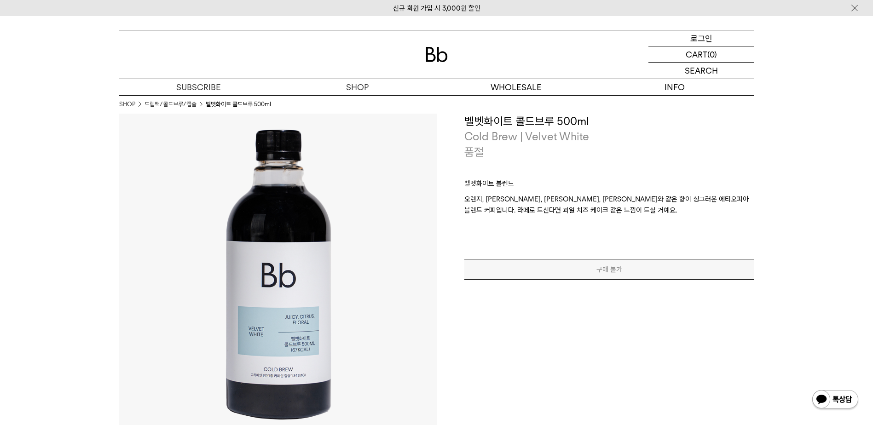
click at [697, 38] on p "로그인" at bounding box center [701, 38] width 22 height 16
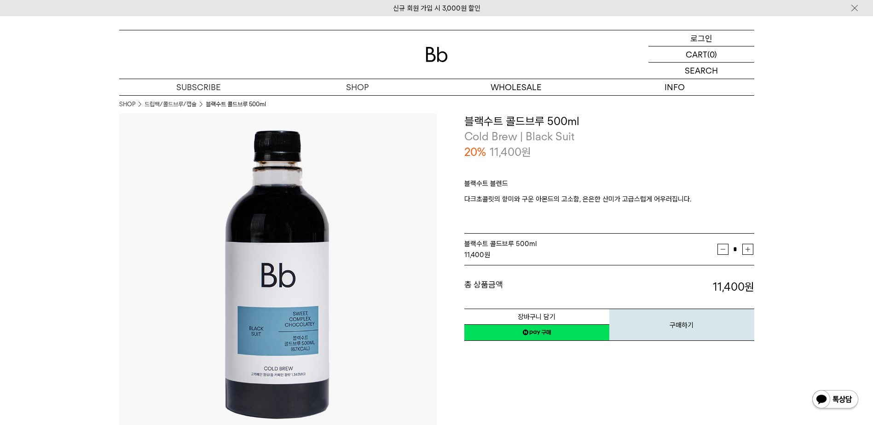
click at [714, 43] on div "LOGIN 로그인" at bounding box center [701, 38] width 106 height 16
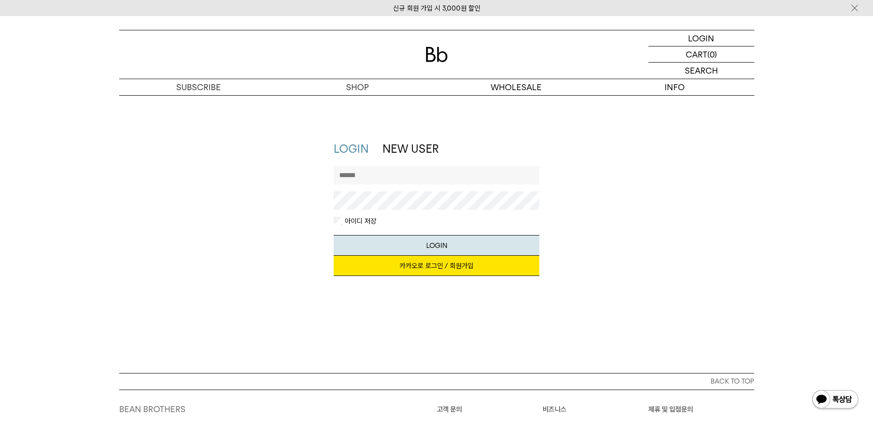
click at [352, 225] on label "아이디 저장" at bounding box center [360, 221] width 34 height 9
click at [464, 265] on link "카카오로 로그인 / 회원가입" at bounding box center [437, 266] width 206 height 20
click at [410, 269] on link "카카오로 로그인 / 회원가입" at bounding box center [437, 266] width 206 height 20
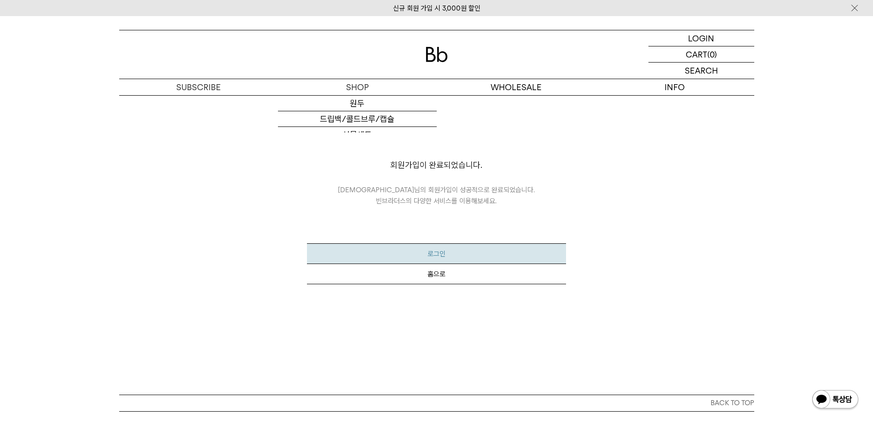
click at [436, 250] on button "로그인" at bounding box center [436, 253] width 259 height 21
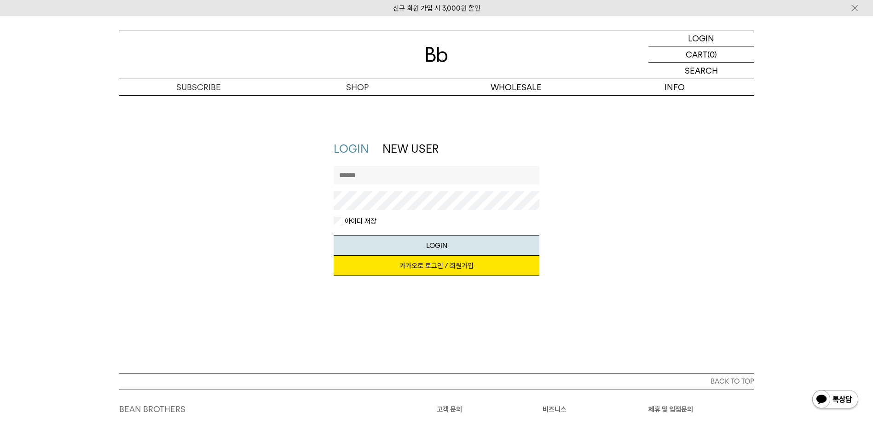
click at [361, 222] on label "아이디 저장" at bounding box center [360, 221] width 34 height 9
click at [433, 266] on link "카카오로 로그인 / 회원가입" at bounding box center [437, 266] width 206 height 20
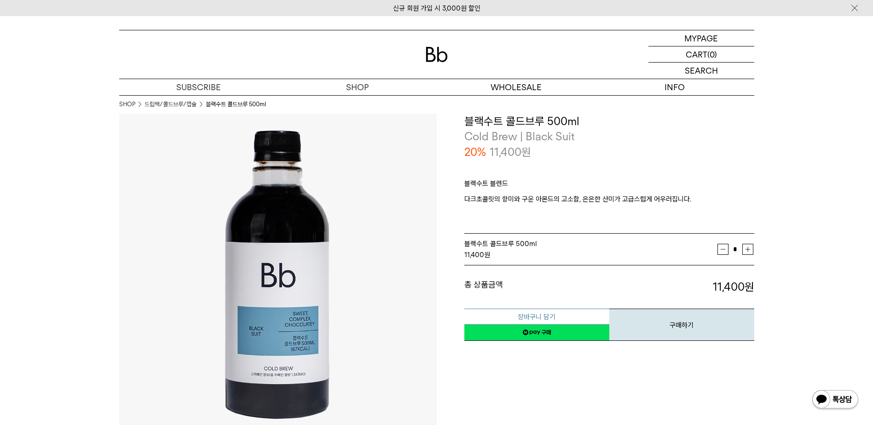
click at [551, 313] on button "장바구니 담기" at bounding box center [536, 317] width 145 height 16
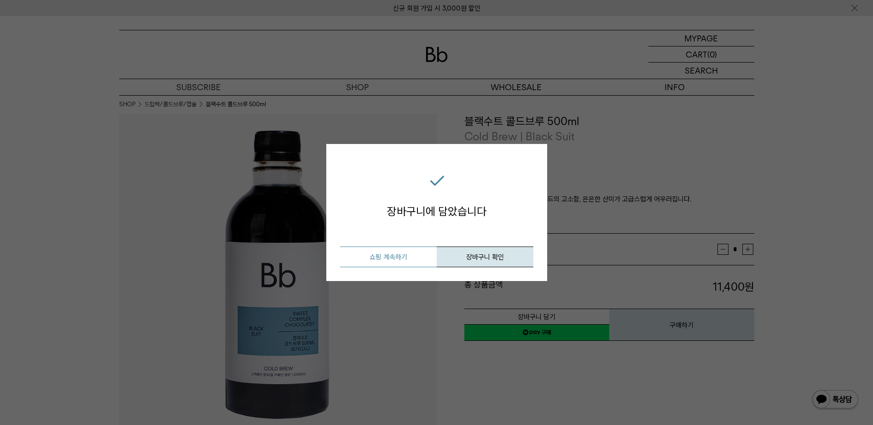
click at [409, 255] on button "쇼핑 계속하기" at bounding box center [388, 257] width 97 height 21
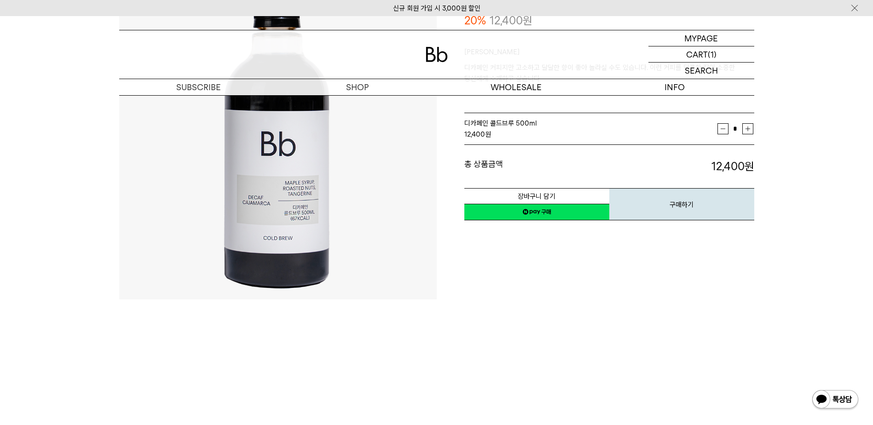
scroll to position [46, 0]
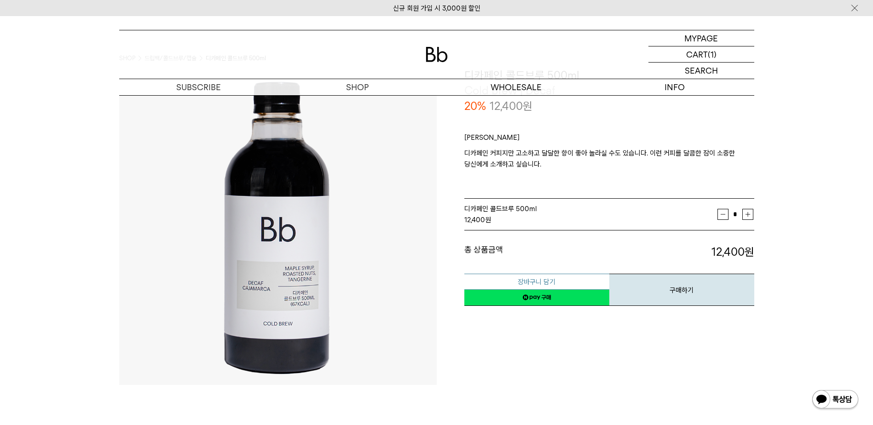
click at [540, 279] on button "장바구니 담기" at bounding box center [536, 282] width 145 height 16
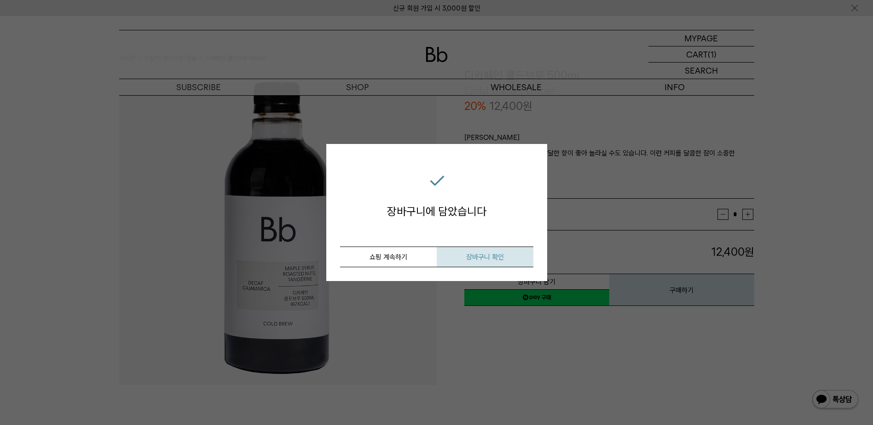
click at [486, 262] on button "장바구니 확인" at bounding box center [485, 257] width 97 height 21
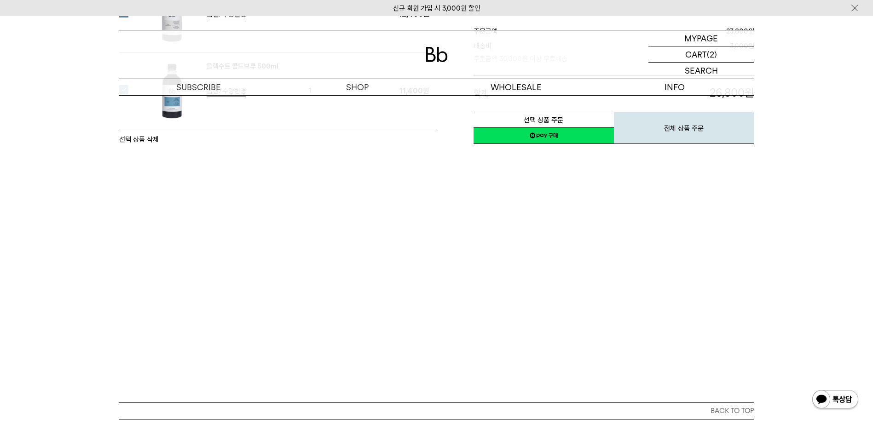
scroll to position [46, 0]
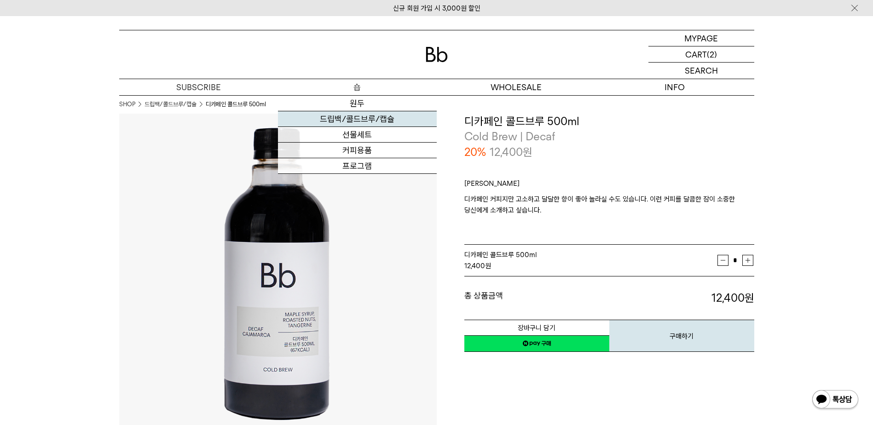
click at [358, 121] on link "드립백/콜드브루/캡슐" at bounding box center [357, 119] width 159 height 16
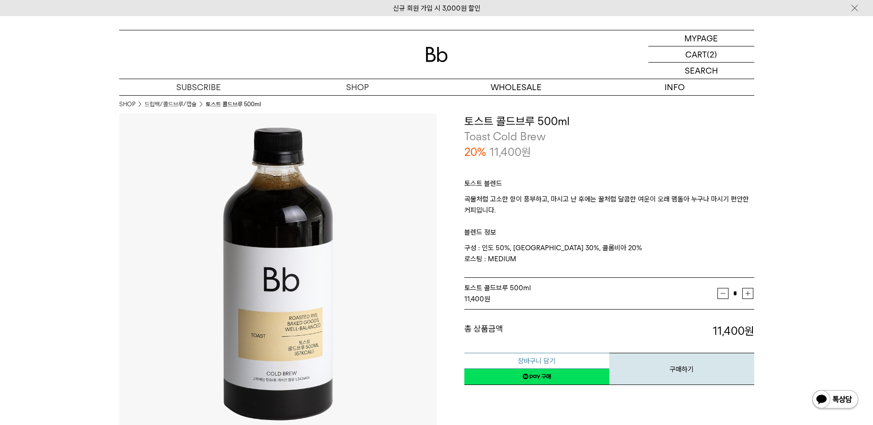
click at [516, 363] on button "장바구니 담기" at bounding box center [536, 361] width 145 height 16
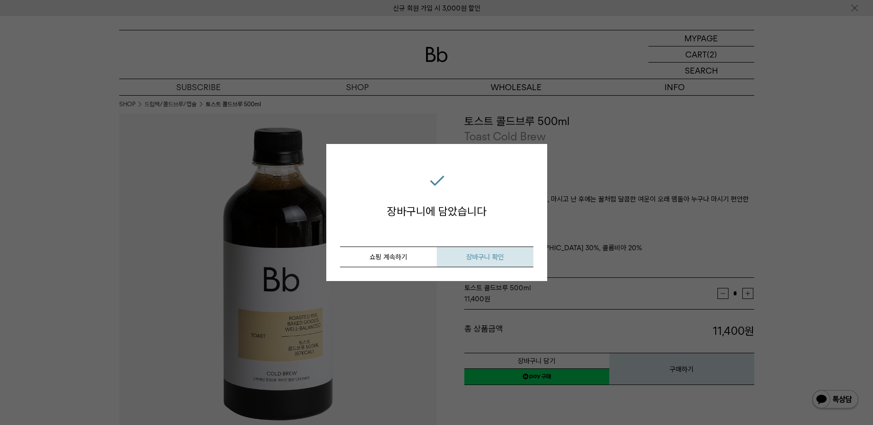
click at [479, 257] on span "장바구니 확인" at bounding box center [485, 257] width 38 height 8
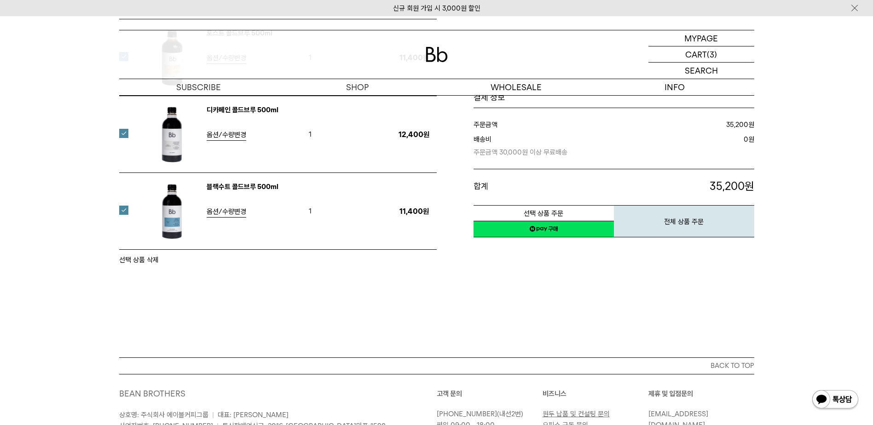
scroll to position [184, 0]
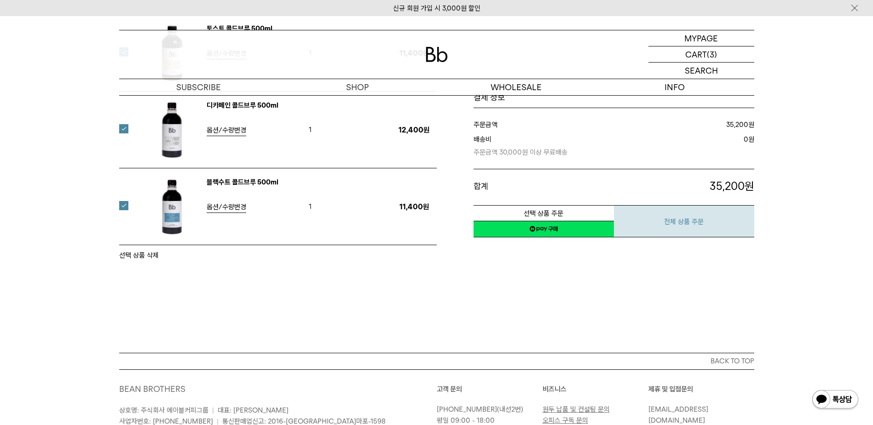
drag, startPoint x: 691, startPoint y: 231, endPoint x: 686, endPoint y: 230, distance: 5.1
click at [691, 231] on button "전체 상품 주문" at bounding box center [684, 221] width 140 height 32
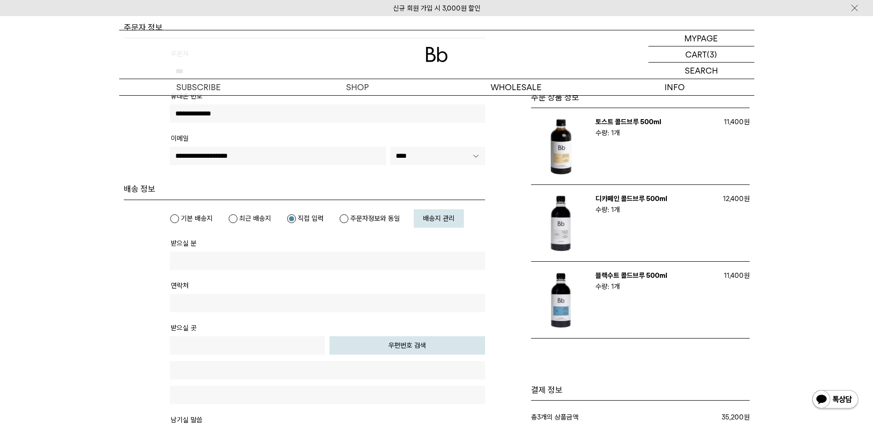
scroll to position [230, 0]
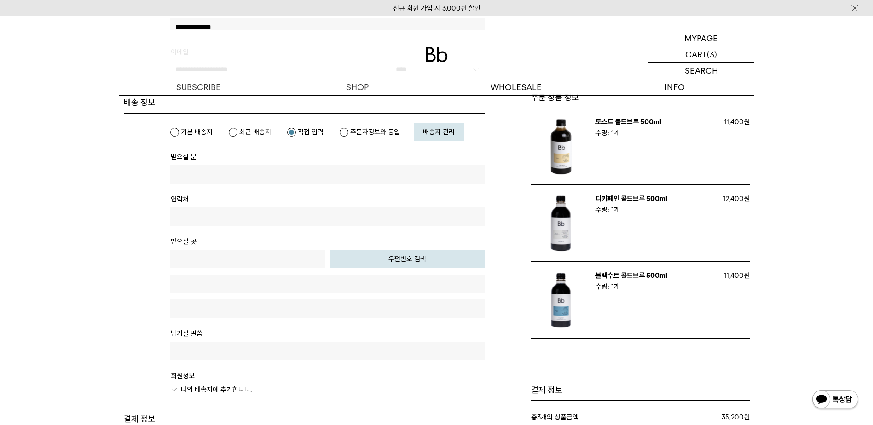
click at [173, 131] on label "기본 배송지" at bounding box center [191, 131] width 43 height 9
click at [362, 129] on label "주문자정보와 동일" at bounding box center [369, 131] width 61 height 9
type input "***"
type input "**********"
click at [380, 257] on button "우편번호 검색" at bounding box center [407, 259] width 156 height 18
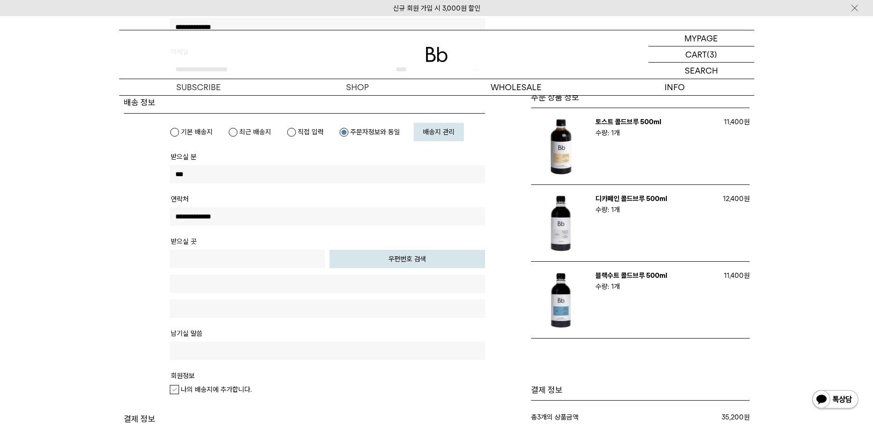
type input "*****"
type input "**********"
click at [280, 310] on input "text" at bounding box center [327, 309] width 315 height 18
type input "*********"
click at [321, 356] on input "text" at bounding box center [327, 351] width 315 height 18
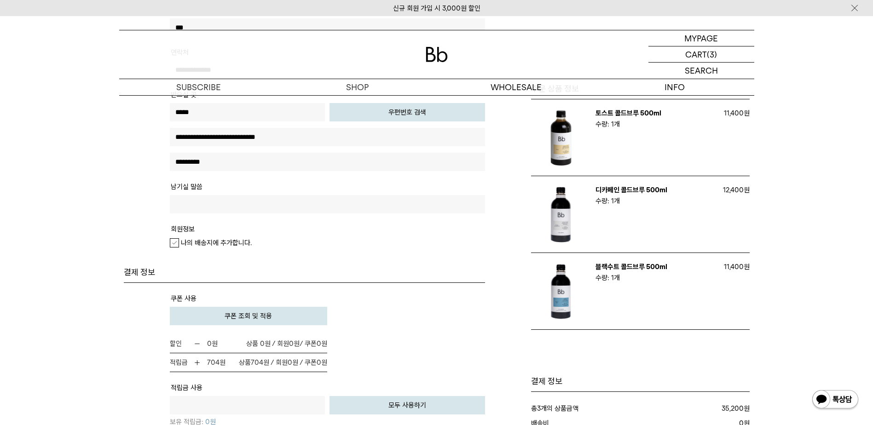
scroll to position [460, 0]
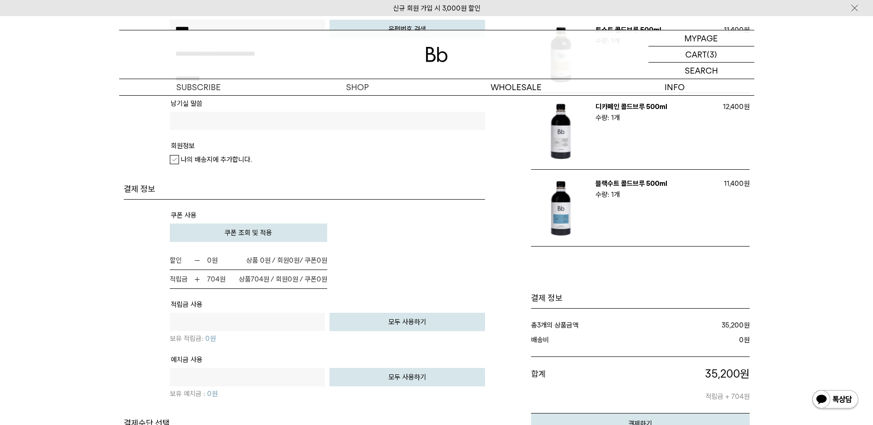
click at [176, 165] on div "나의 배송지에 추가합니다." at bounding box center [327, 159] width 315 height 11
click at [176, 161] on label "나의 배송지에 추가합니다." at bounding box center [211, 159] width 82 height 9
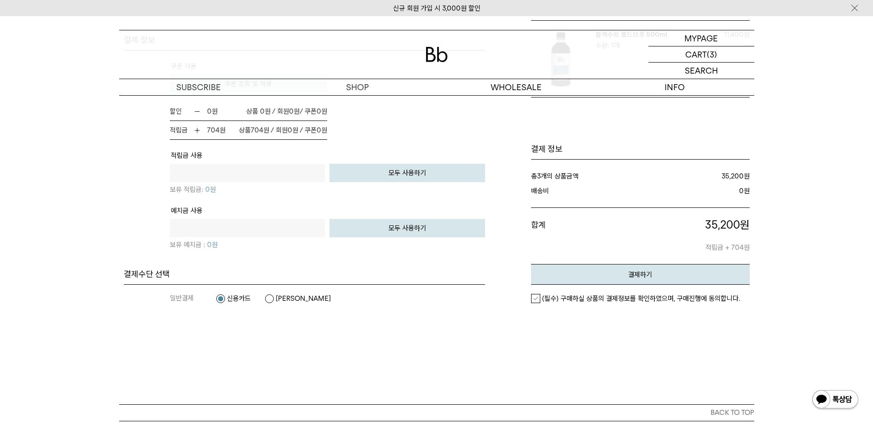
scroll to position [690, 0]
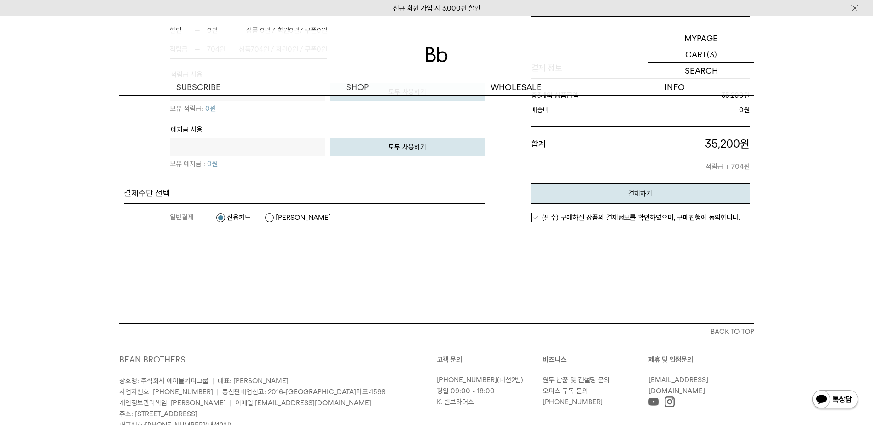
click at [536, 216] on label "(필수) 구매하실 상품의 결제정보를 확인하였으며, 구매진행에 동의합니다." at bounding box center [635, 217] width 209 height 9
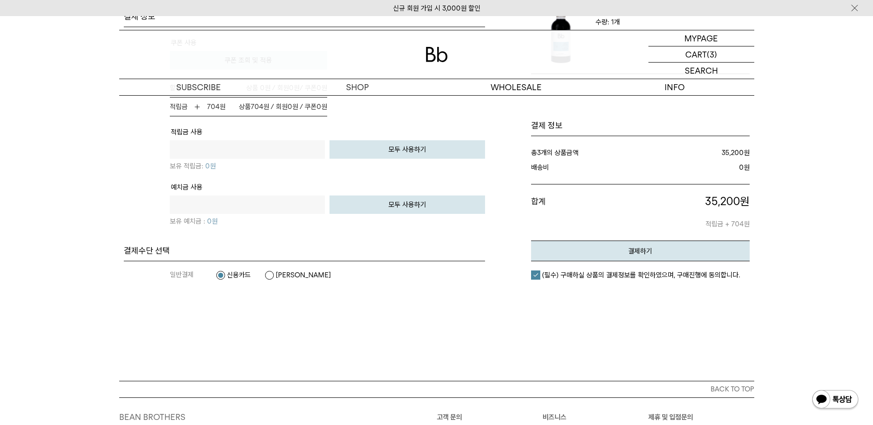
scroll to position [718, 0]
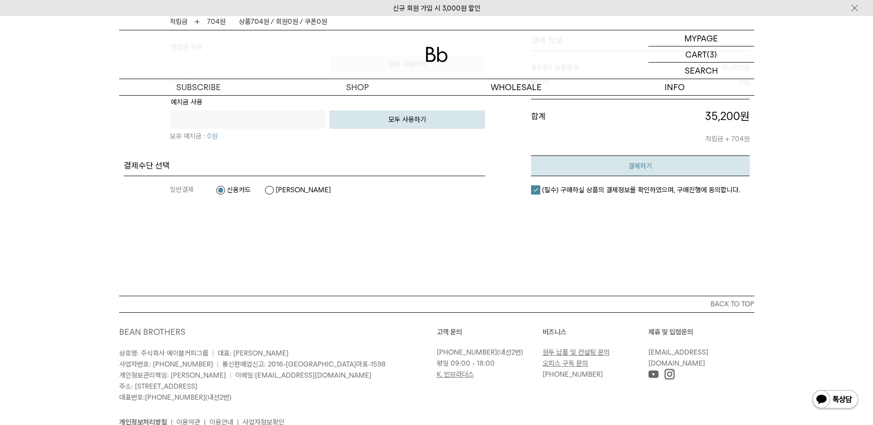
click at [600, 167] on button "결제하기" at bounding box center [640, 166] width 219 height 21
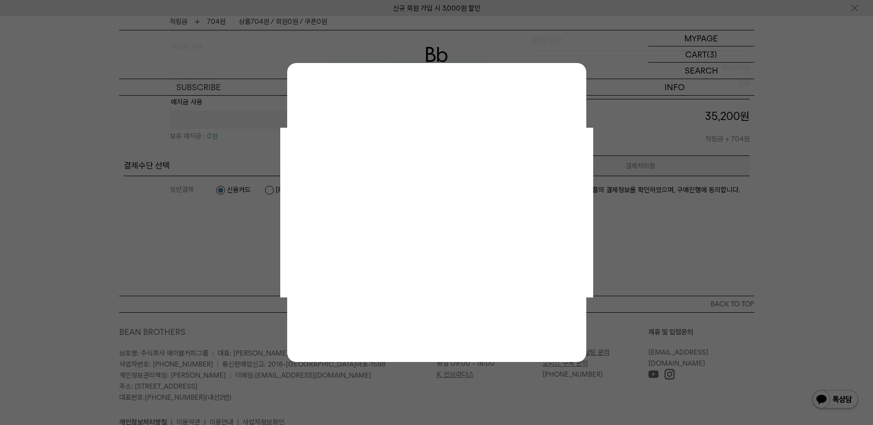
scroll to position [0, 0]
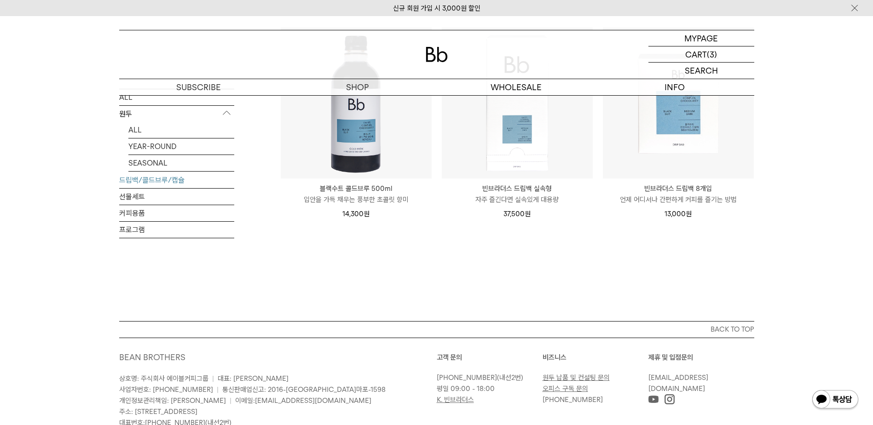
scroll to position [690, 0]
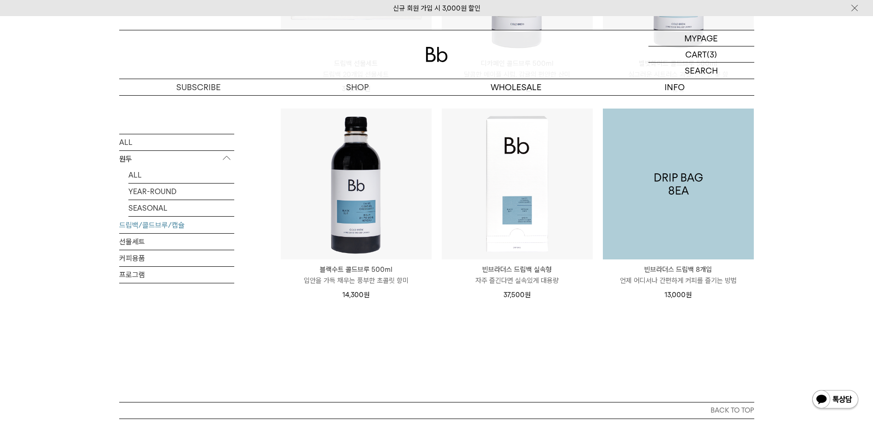
click at [707, 205] on img at bounding box center [678, 184] width 151 height 151
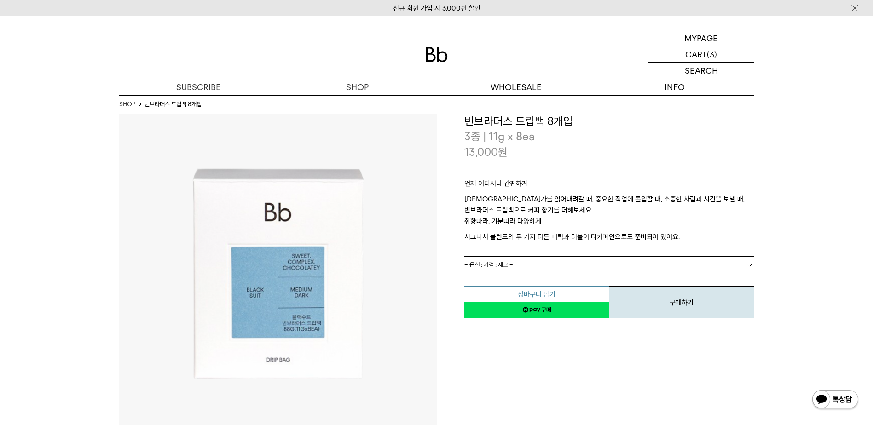
click at [544, 294] on button "장바구니 담기" at bounding box center [536, 294] width 145 height 16
click at [507, 261] on span "= 옵션 : 가격 : 재고 =" at bounding box center [488, 265] width 49 height 16
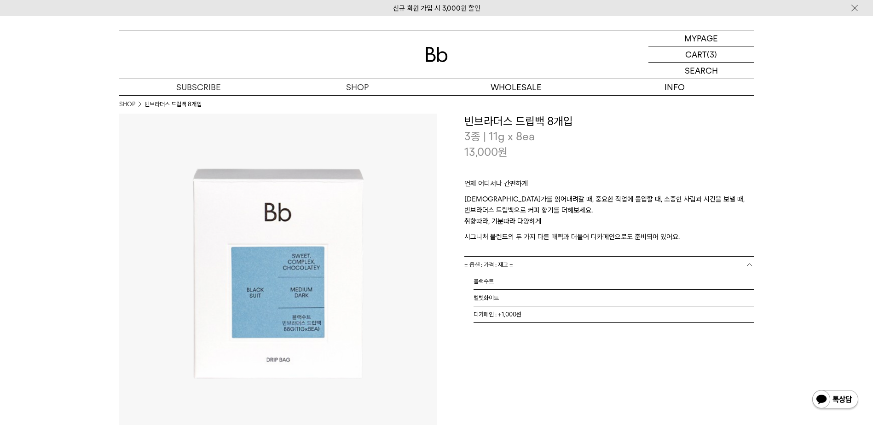
click at [506, 379] on div "**********" at bounding box center [596, 273] width 318 height 318
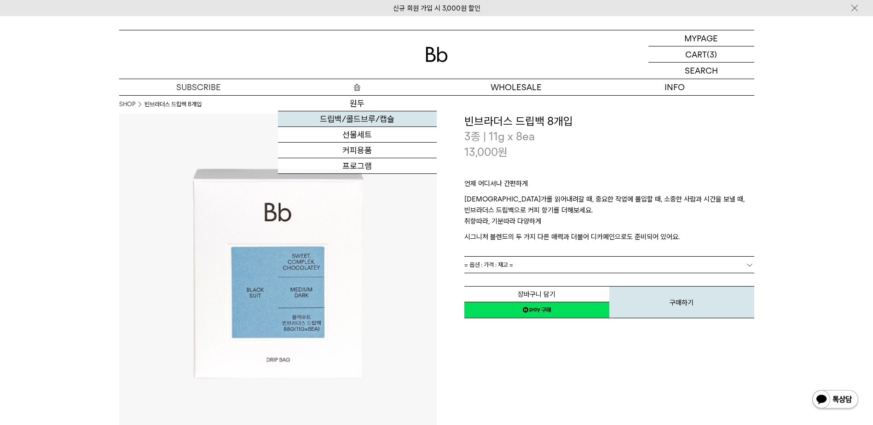
click at [356, 114] on link "드립백/콜드브루/캡슐" at bounding box center [357, 119] width 159 height 16
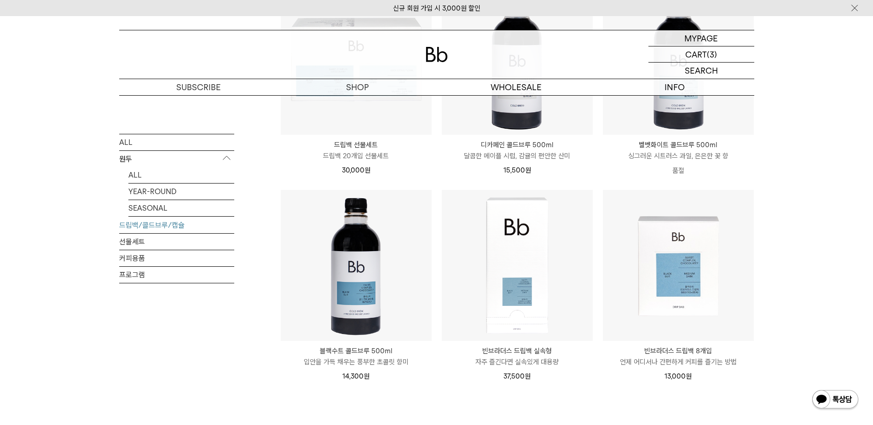
scroll to position [598, 0]
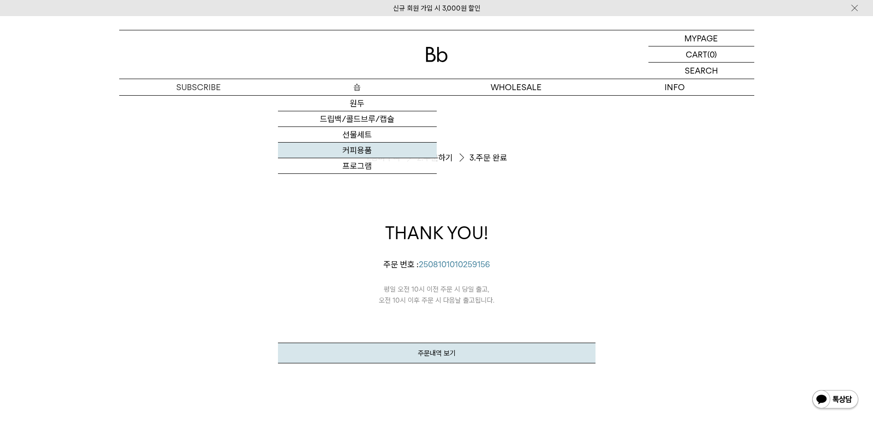
click at [366, 150] on link "커피용품" at bounding box center [357, 151] width 159 height 16
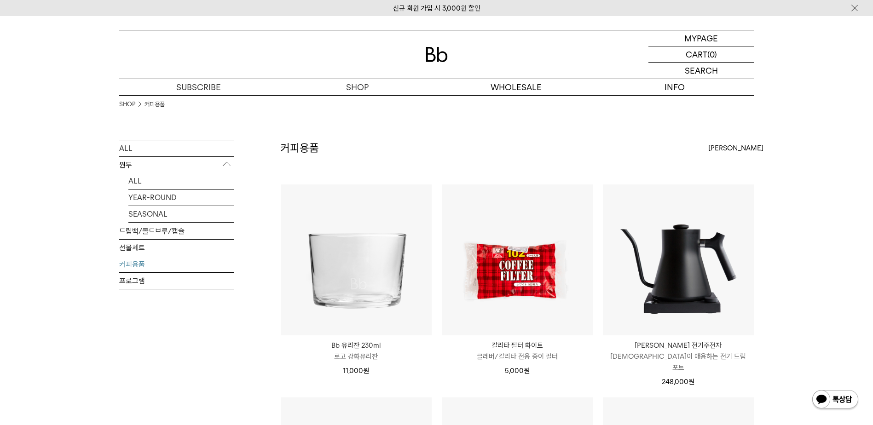
click at [353, 105] on div "SHOP 커피용품" at bounding box center [436, 117] width 635 height 45
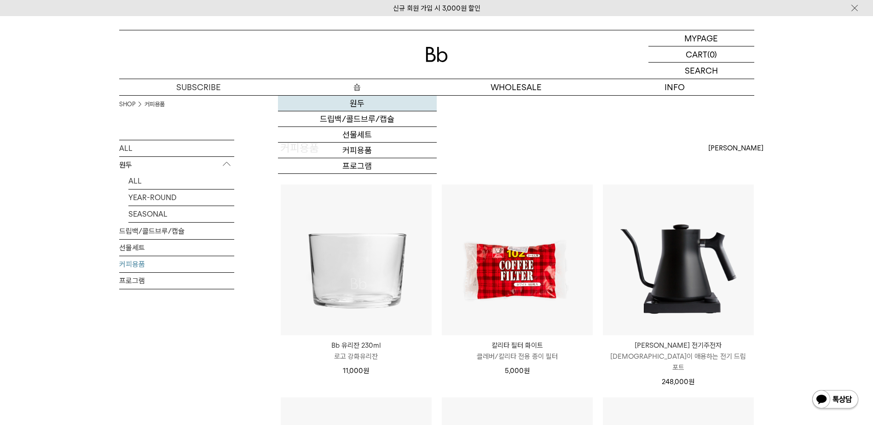
click at [354, 107] on link "원두" at bounding box center [357, 104] width 159 height 16
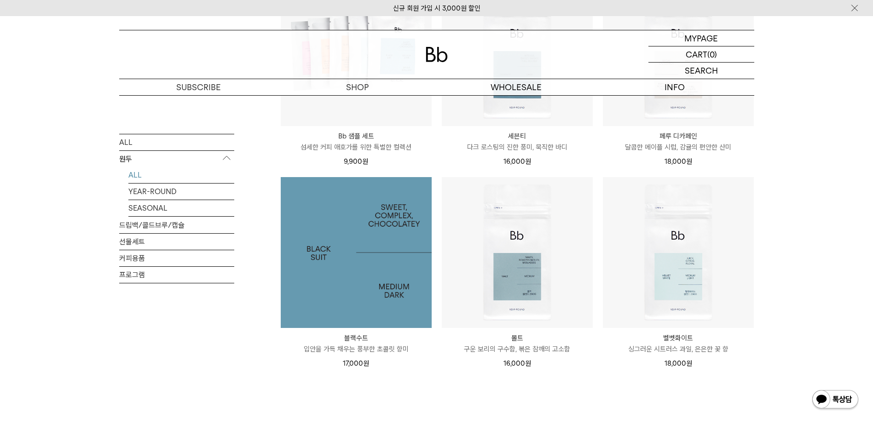
scroll to position [506, 0]
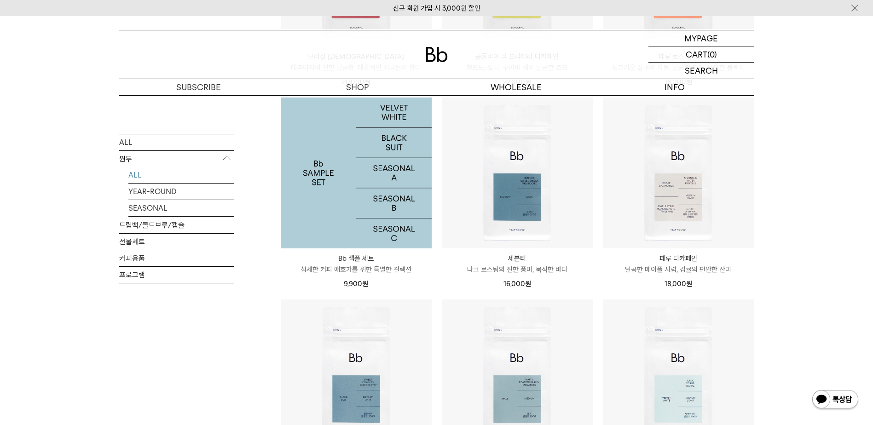
click at [352, 168] on img at bounding box center [356, 173] width 151 height 151
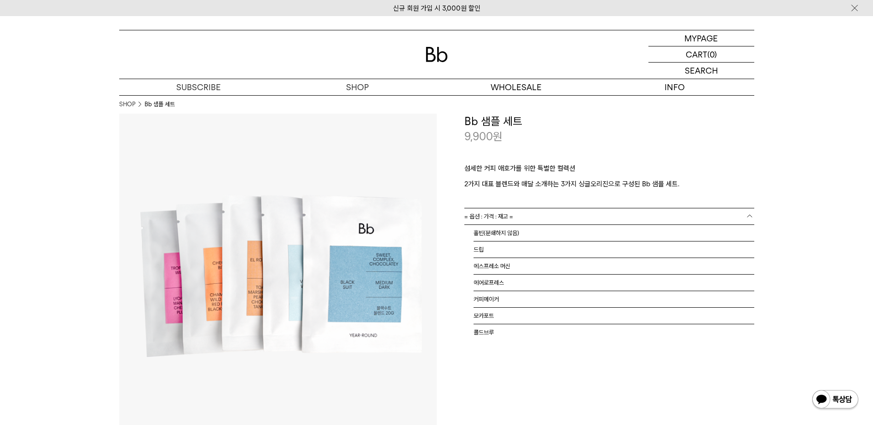
click at [525, 218] on link "= 옵션 : 가격 : 재고 =" at bounding box center [609, 216] width 290 height 16
